Goal: Task Accomplishment & Management: Complete application form

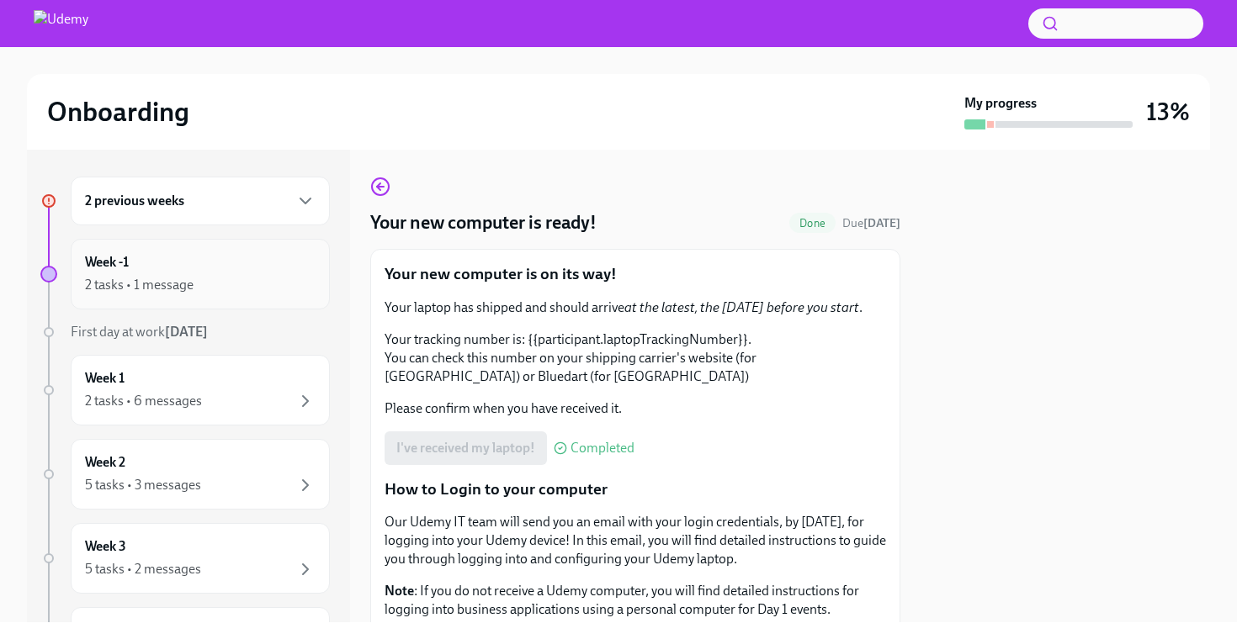
click at [268, 294] on div "2 tasks • 1 message" at bounding box center [200, 285] width 231 height 20
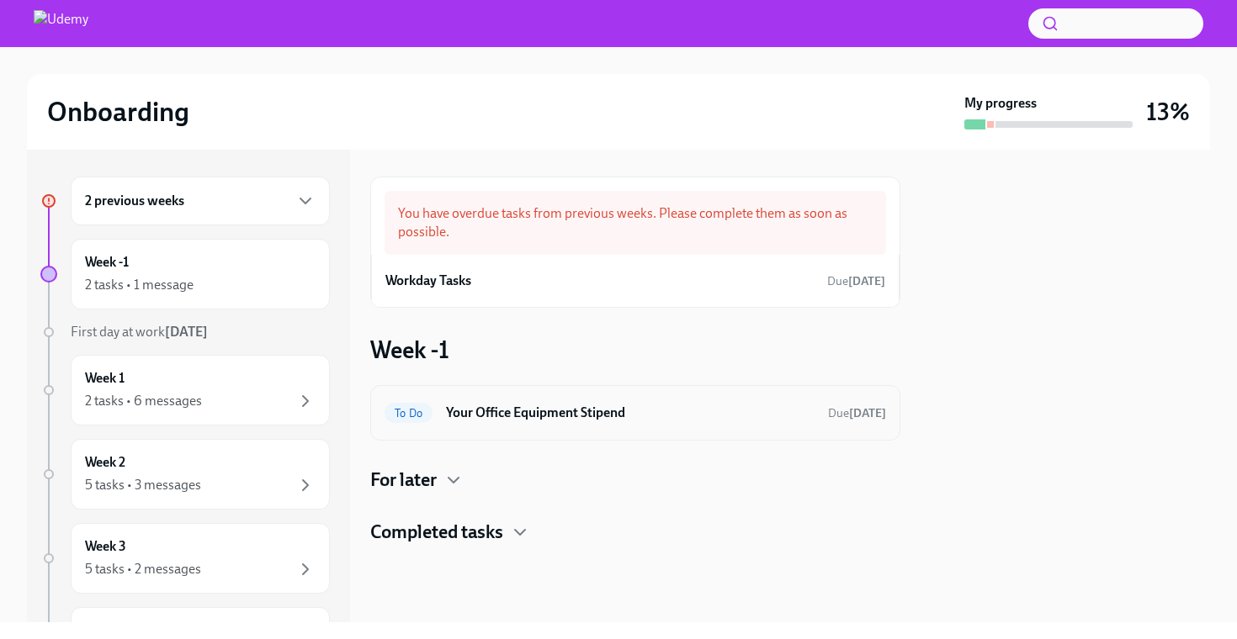
click at [555, 406] on h6 "Your Office Equipment Stipend" at bounding box center [630, 413] width 368 height 19
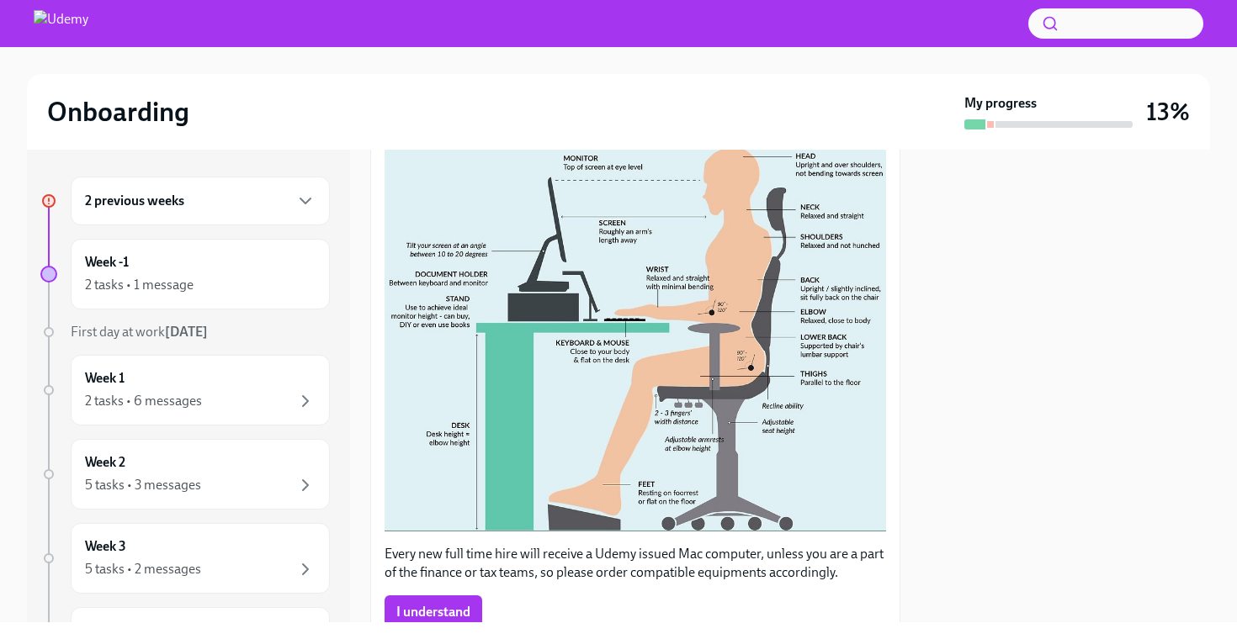
scroll to position [523, 0]
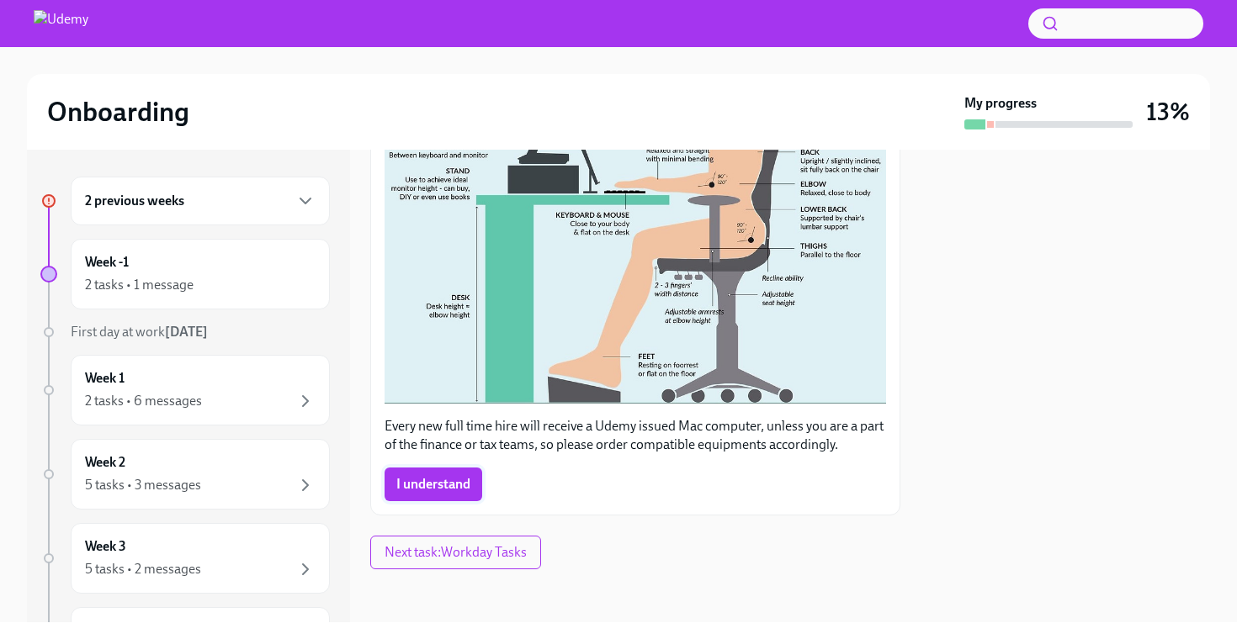
click at [453, 490] on span "I understand" at bounding box center [433, 484] width 74 height 17
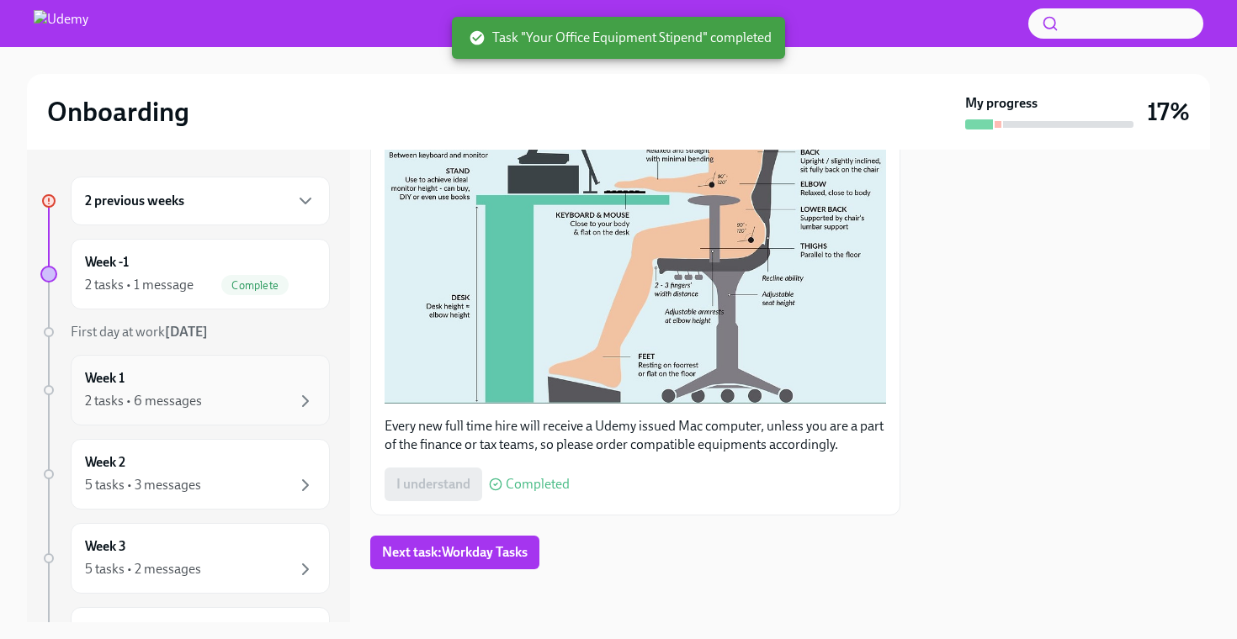
click at [260, 406] on div "2 tasks • 6 messages" at bounding box center [200, 401] width 231 height 20
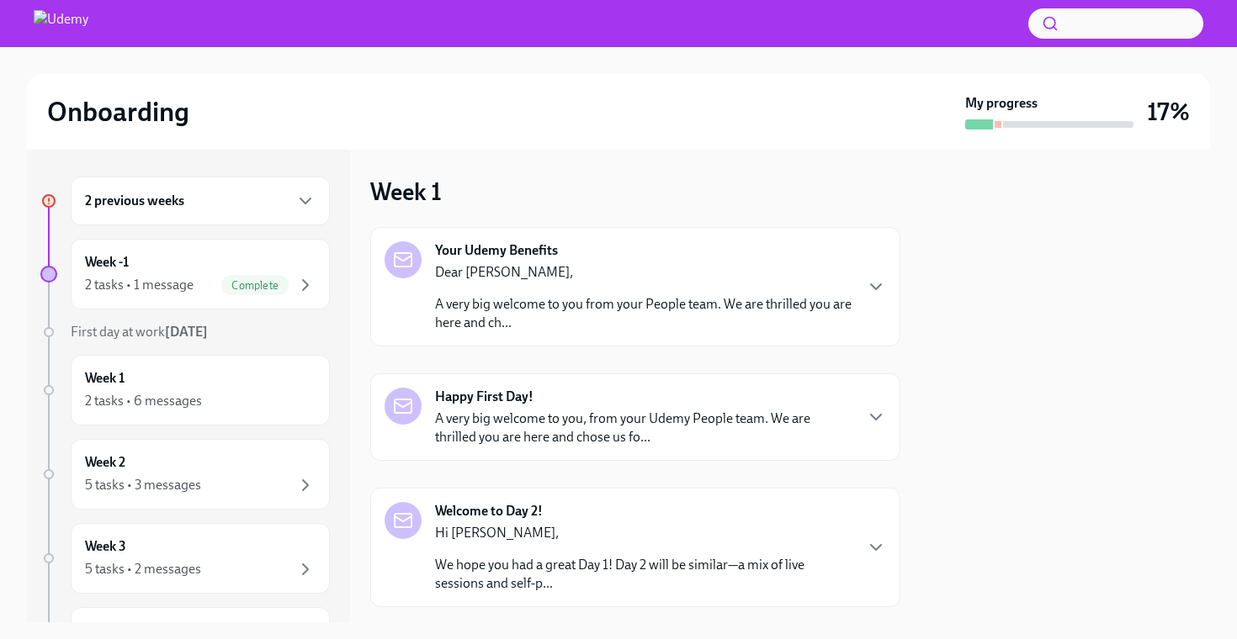
click at [242, 202] on div "2 previous weeks" at bounding box center [200, 201] width 231 height 20
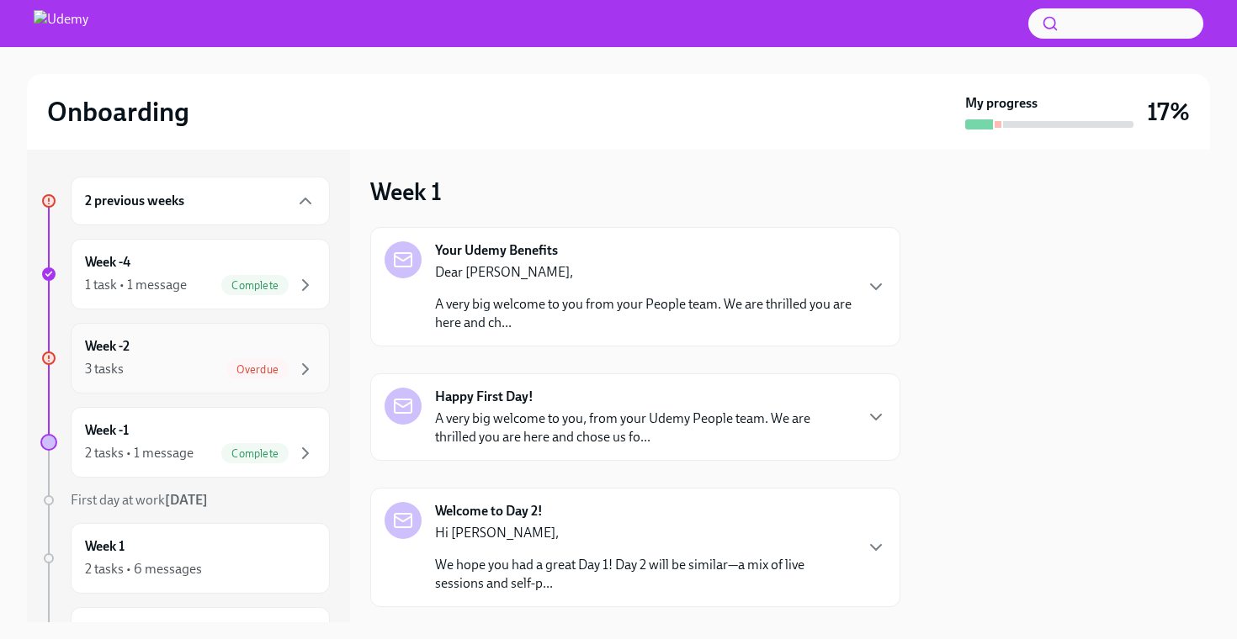
click at [218, 340] on div "Week -2 3 tasks Overdue" at bounding box center [200, 358] width 231 height 42
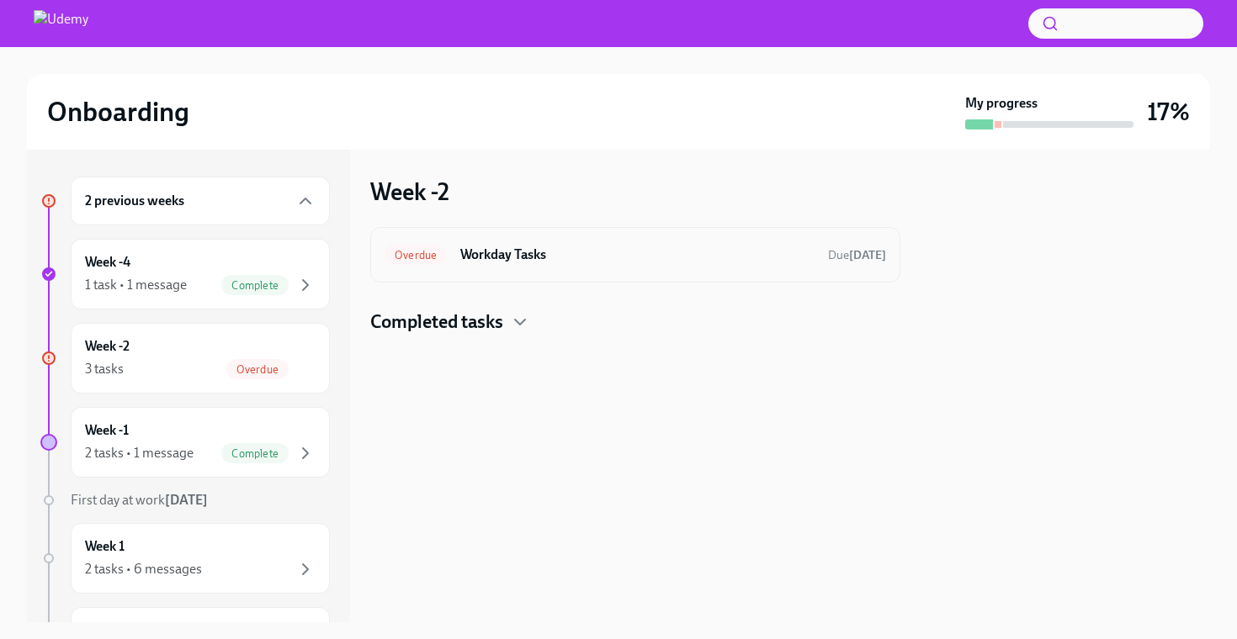
click at [546, 268] on div "Overdue Workday Tasks Due [DATE]" at bounding box center [635, 255] width 530 height 56
click at [530, 251] on h6 "Workday Tasks" at bounding box center [637, 255] width 354 height 19
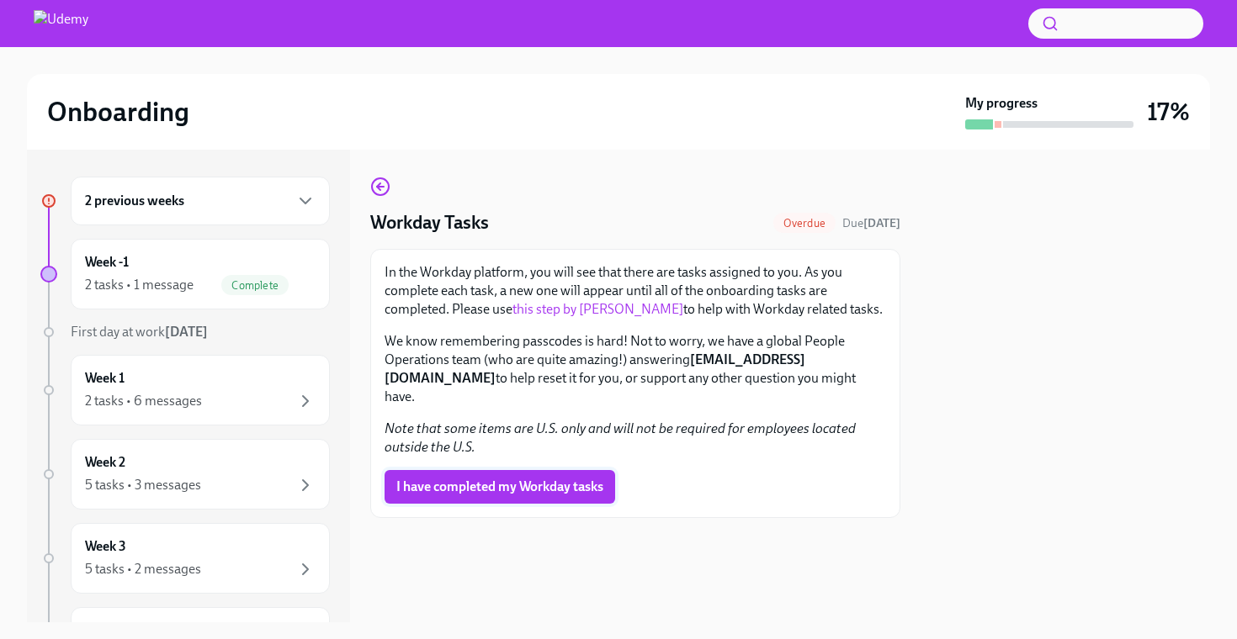
click at [509, 479] on span "I have completed my Workday tasks" at bounding box center [499, 487] width 207 height 17
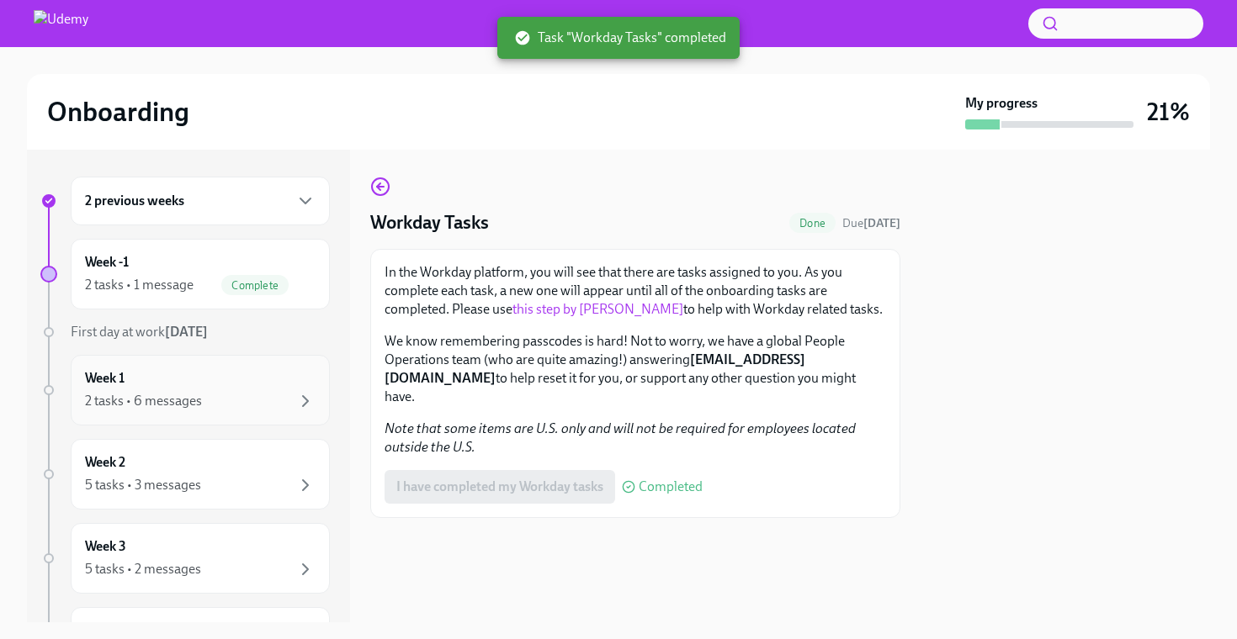
click at [273, 409] on div "2 tasks • 6 messages" at bounding box center [200, 401] width 231 height 20
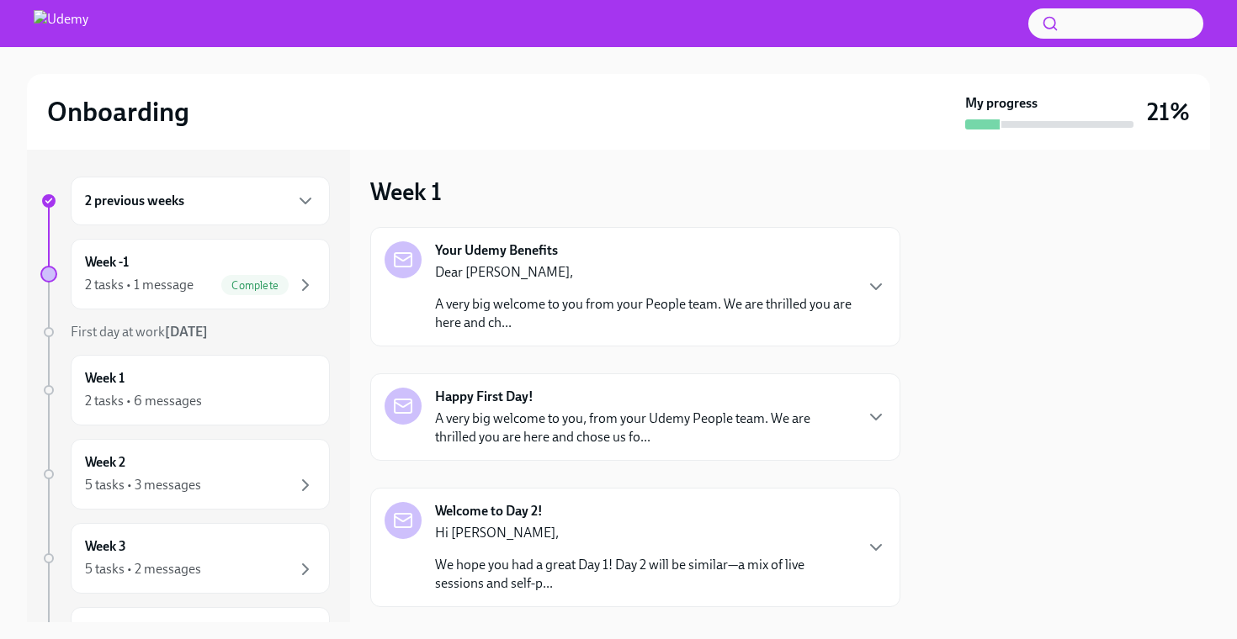
click at [790, 277] on p "Dear [PERSON_NAME]," at bounding box center [643, 272] width 417 height 19
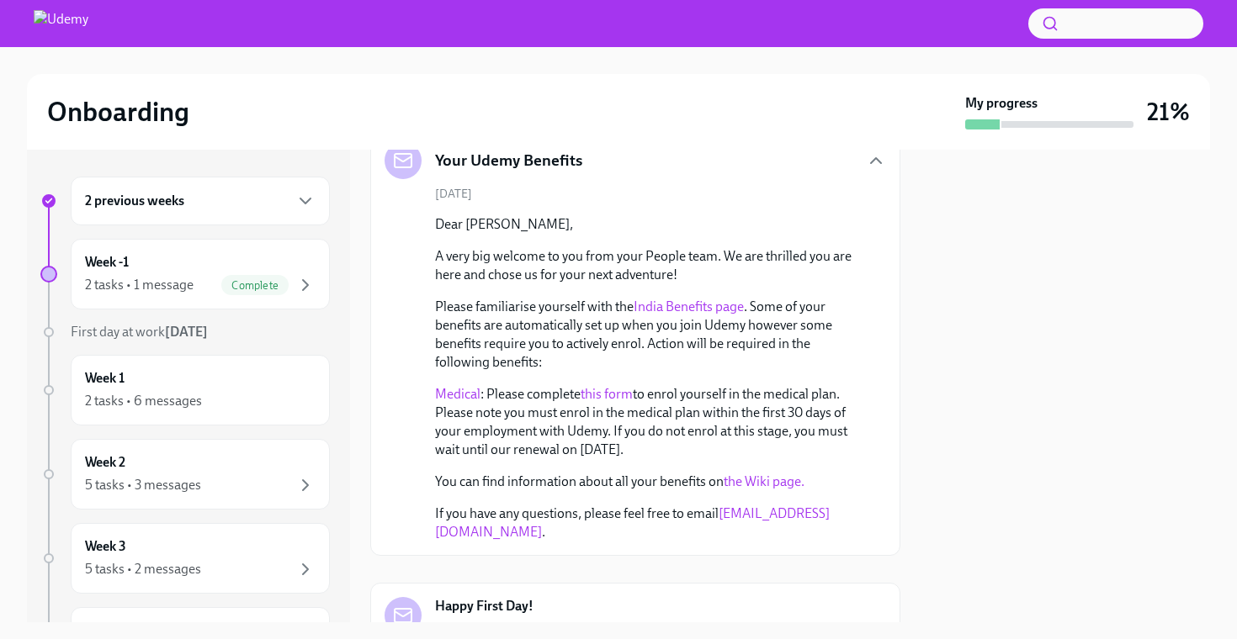
scroll to position [101, 0]
click at [609, 392] on link "this form" at bounding box center [606, 392] width 52 height 16
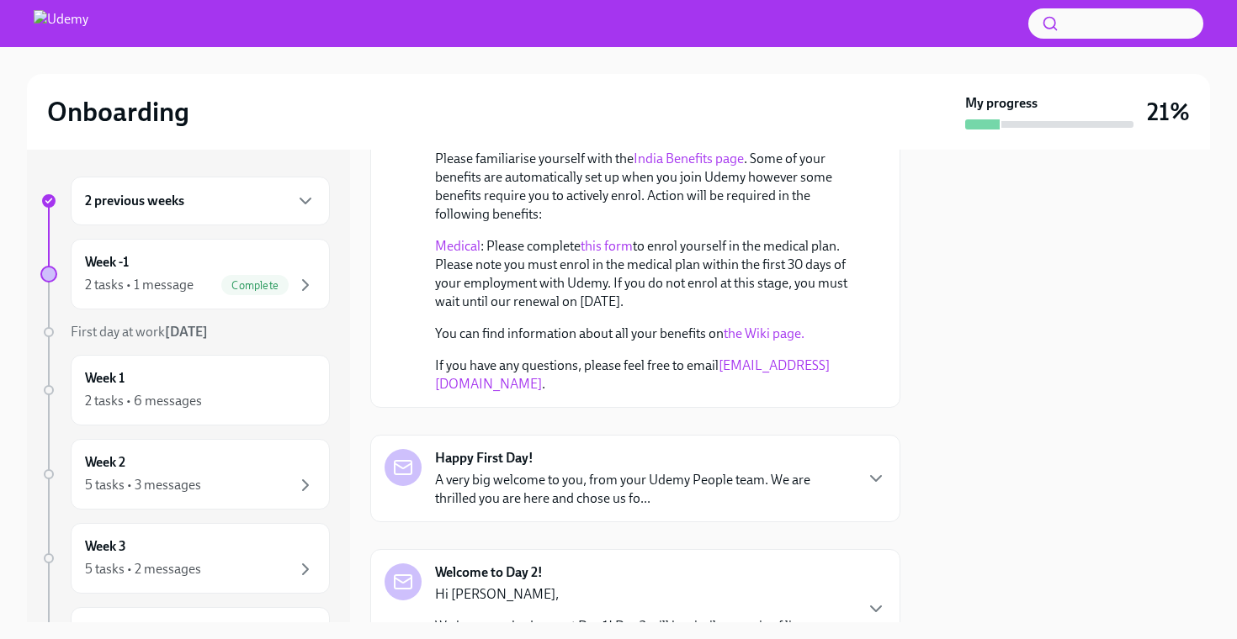
scroll to position [366, 0]
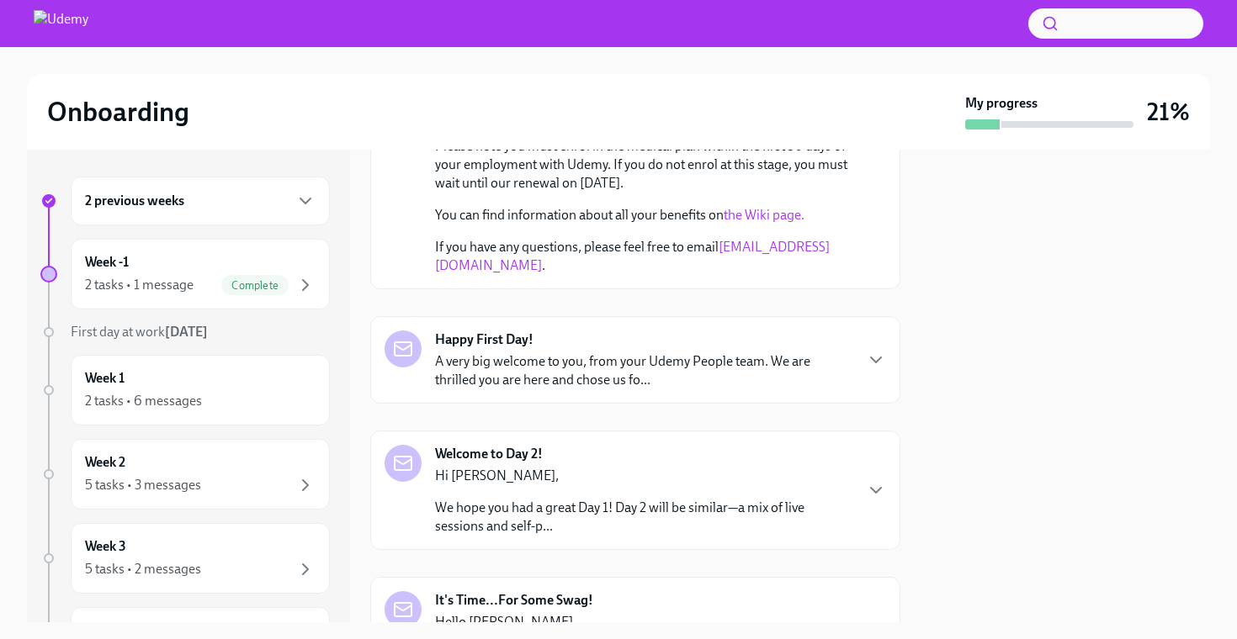
click at [487, 353] on p "A very big welcome to you, from your Udemy People team. We are thrilled you are…" at bounding box center [643, 371] width 417 height 37
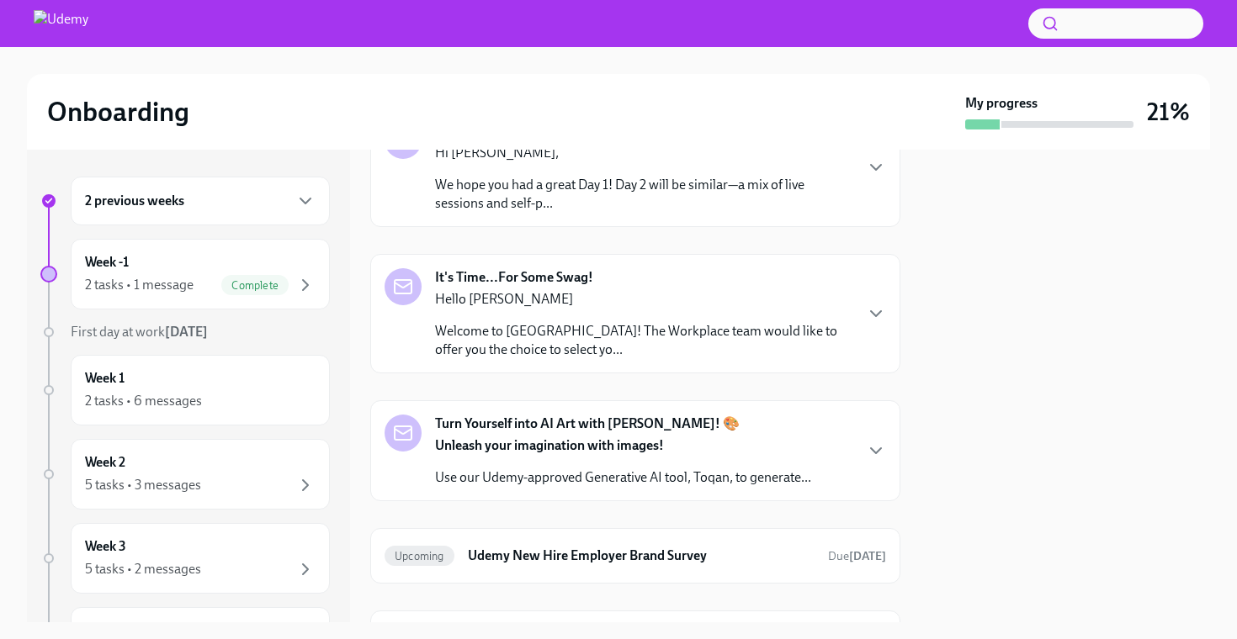
scroll to position [1407, 0]
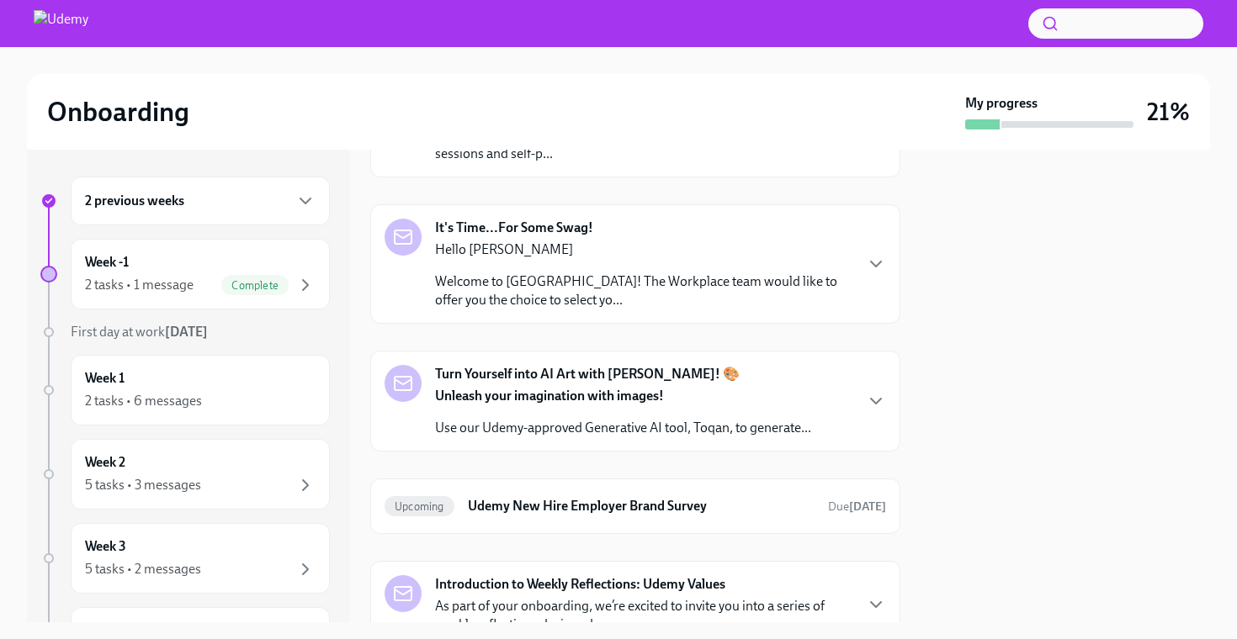
click at [640, 163] on div "Hi [PERSON_NAME], We hope you had a great Day 1! Day 2 will be similar—a mix of…" at bounding box center [643, 128] width 417 height 69
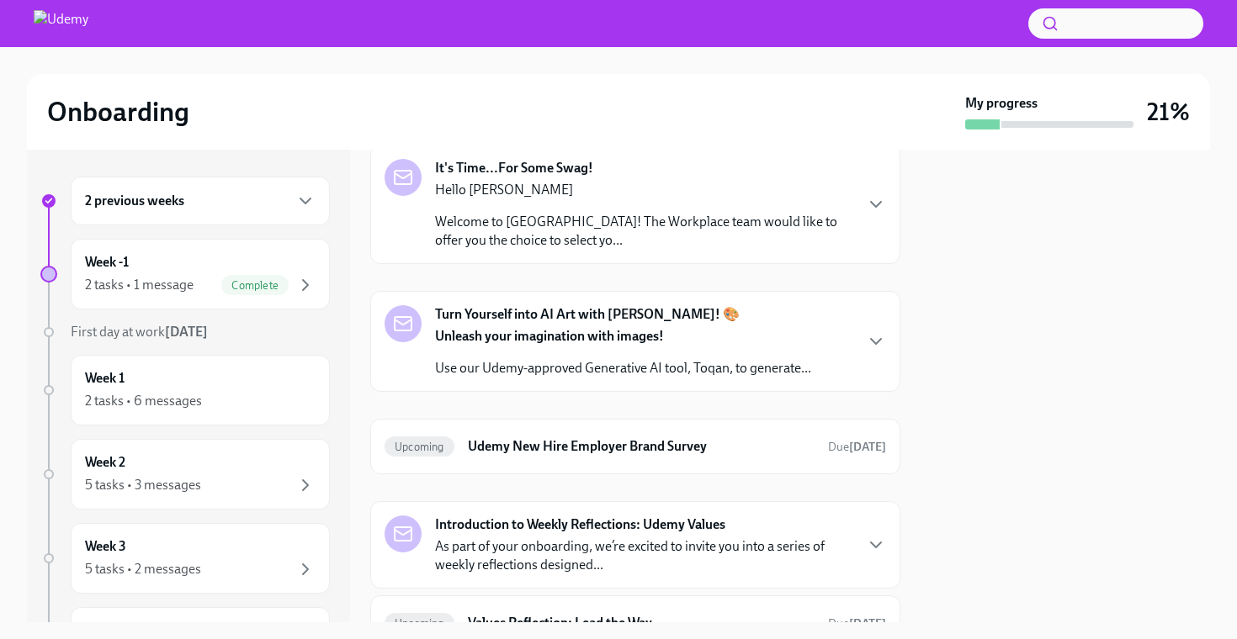
scroll to position [1877, 0]
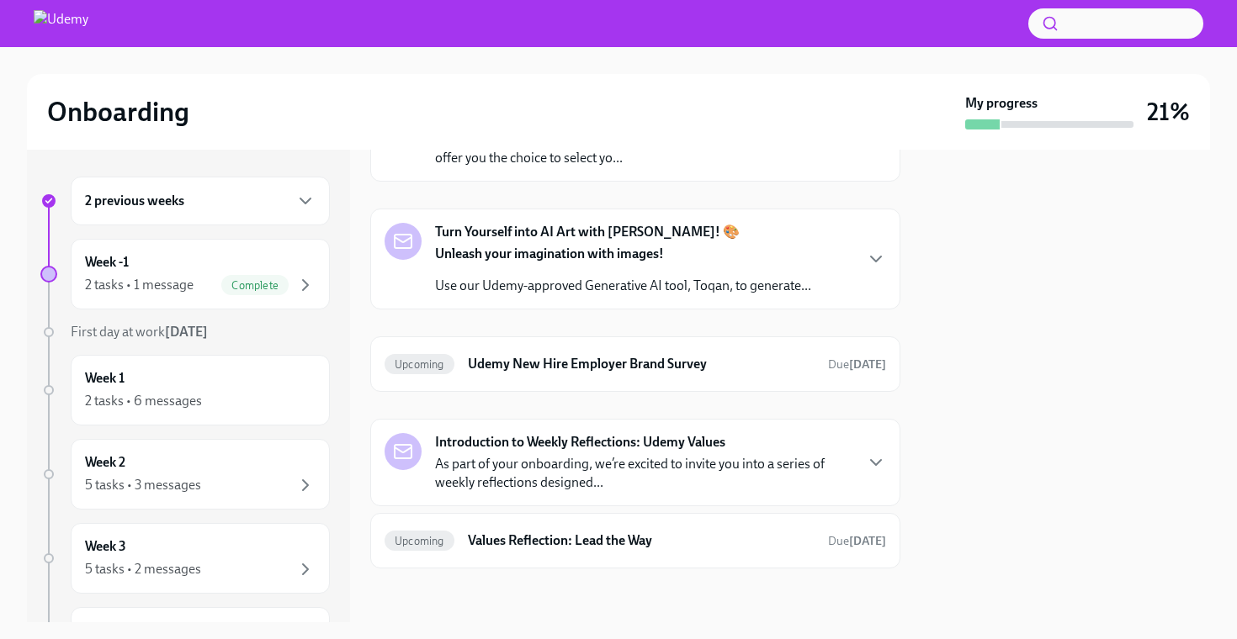
click at [631, 117] on p "Hello [PERSON_NAME]" at bounding box center [643, 107] width 417 height 19
click at [626, 443] on strong "Introduction to Weekly Reflections: Udemy Values" at bounding box center [580, 442] width 290 height 19
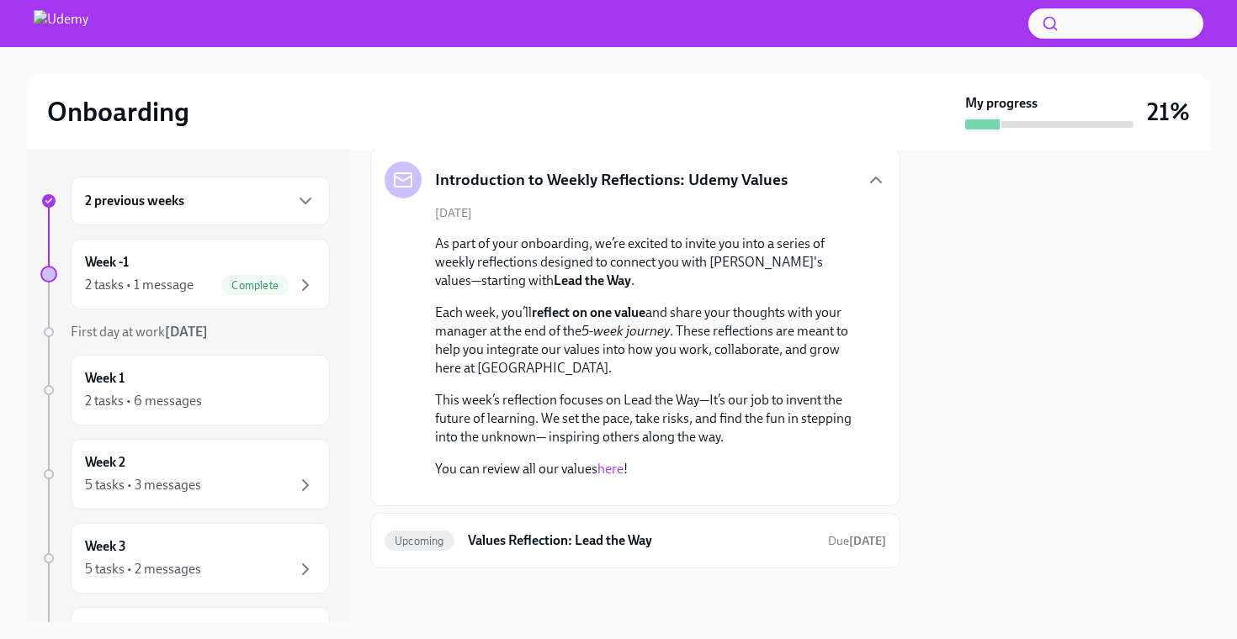
scroll to position [0, 0]
click at [600, 544] on h6 "Values Reflection: Lead the Way" at bounding box center [641, 541] width 347 height 19
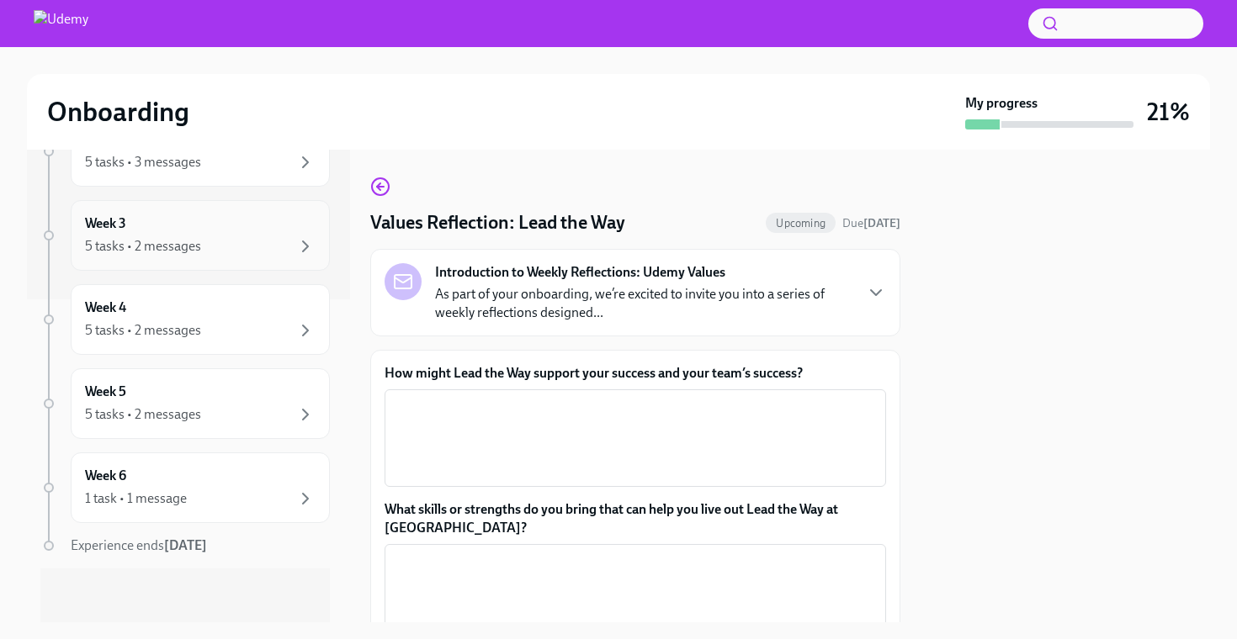
scroll to position [323, 0]
click at [262, 485] on div "Week 6 1 task • 1 message" at bounding box center [200, 488] width 231 height 42
